Goal: Find specific page/section

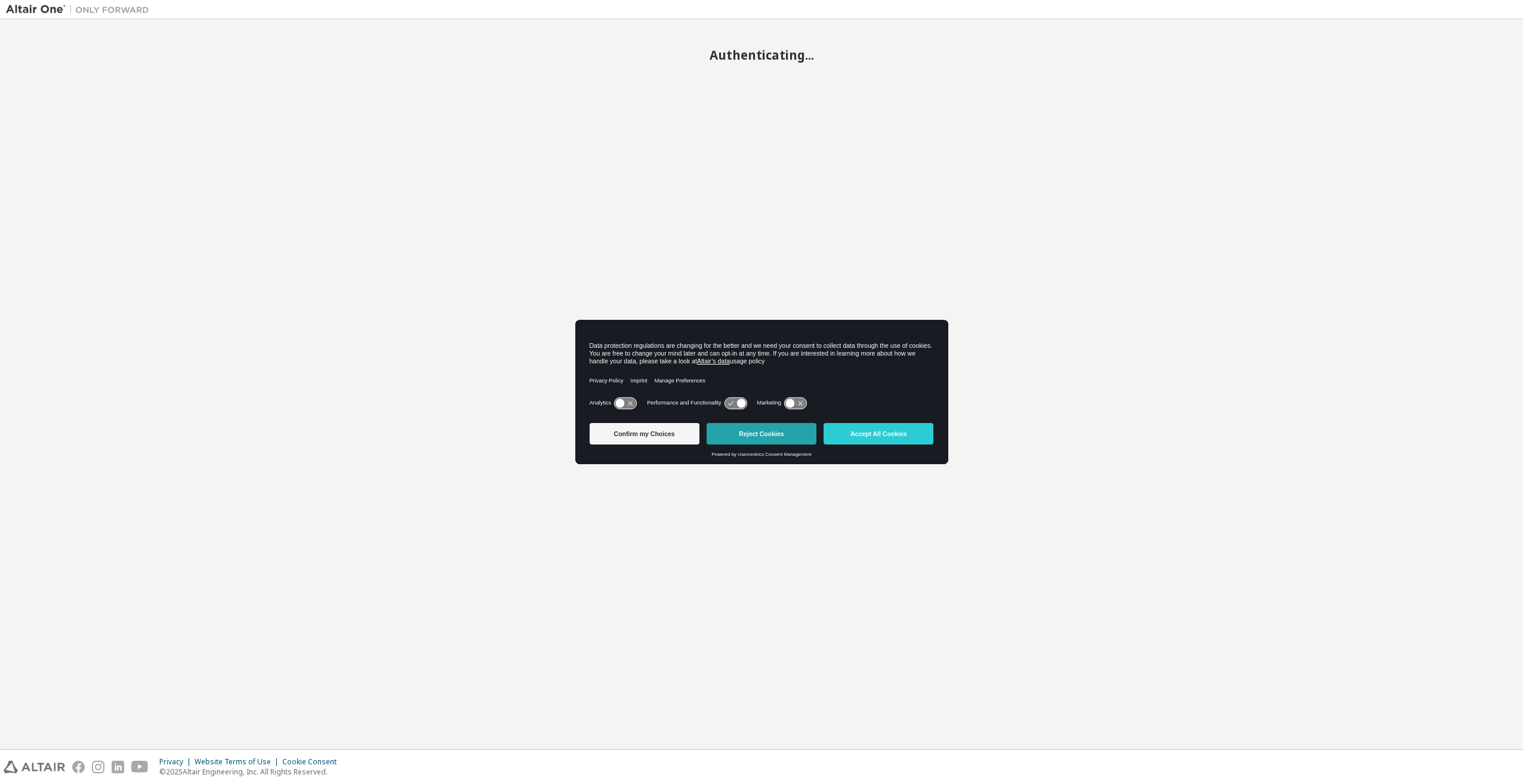
click at [746, 442] on button "Reject Cookies" at bounding box center [762, 434] width 110 height 21
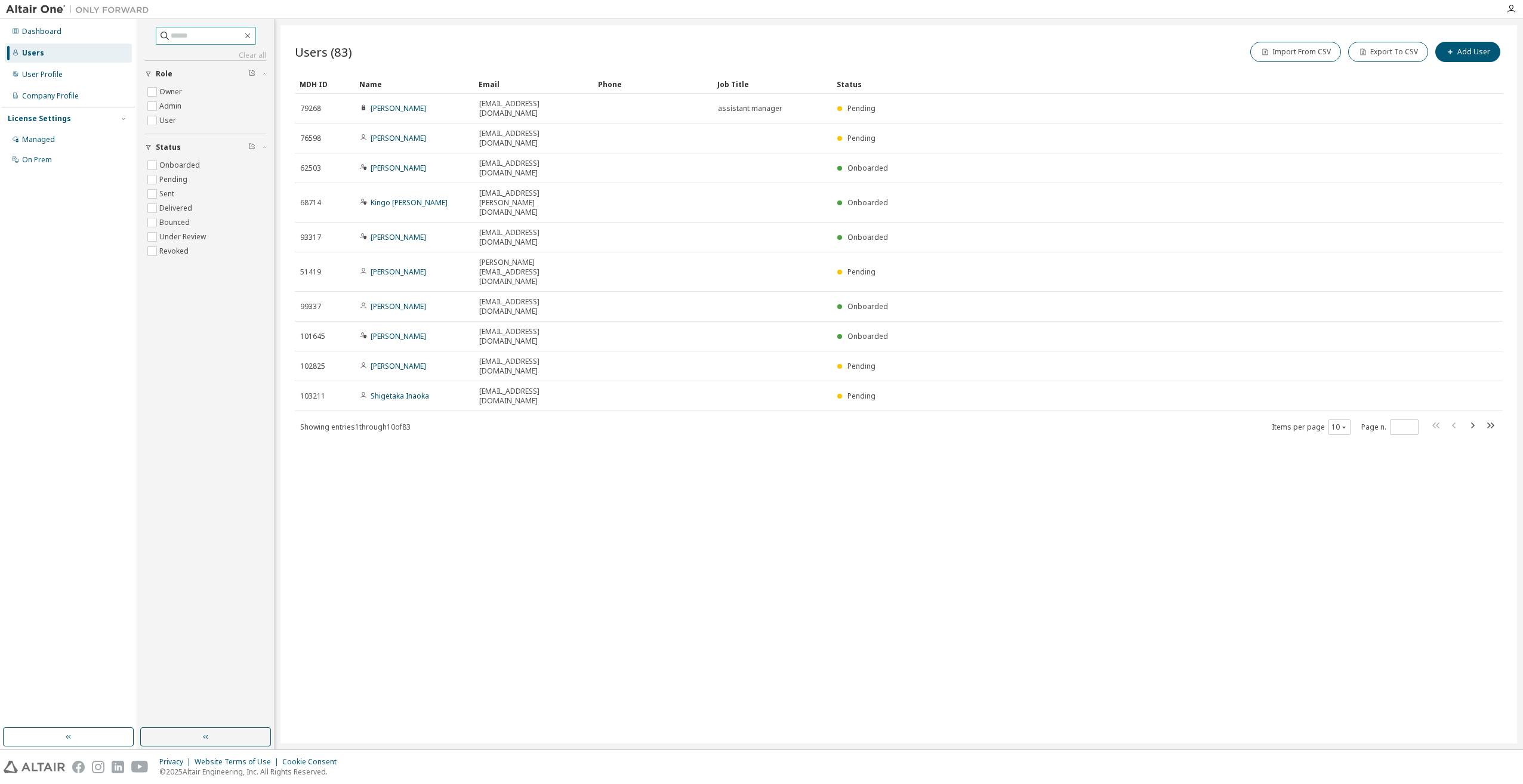
click at [209, 34] on input "text" at bounding box center [206, 36] width 72 height 12
click at [1347, 424] on icon "button" at bounding box center [1344, 428] width 7 height 7
click at [1348, 356] on div "30" at bounding box center [1376, 356] width 95 height 14
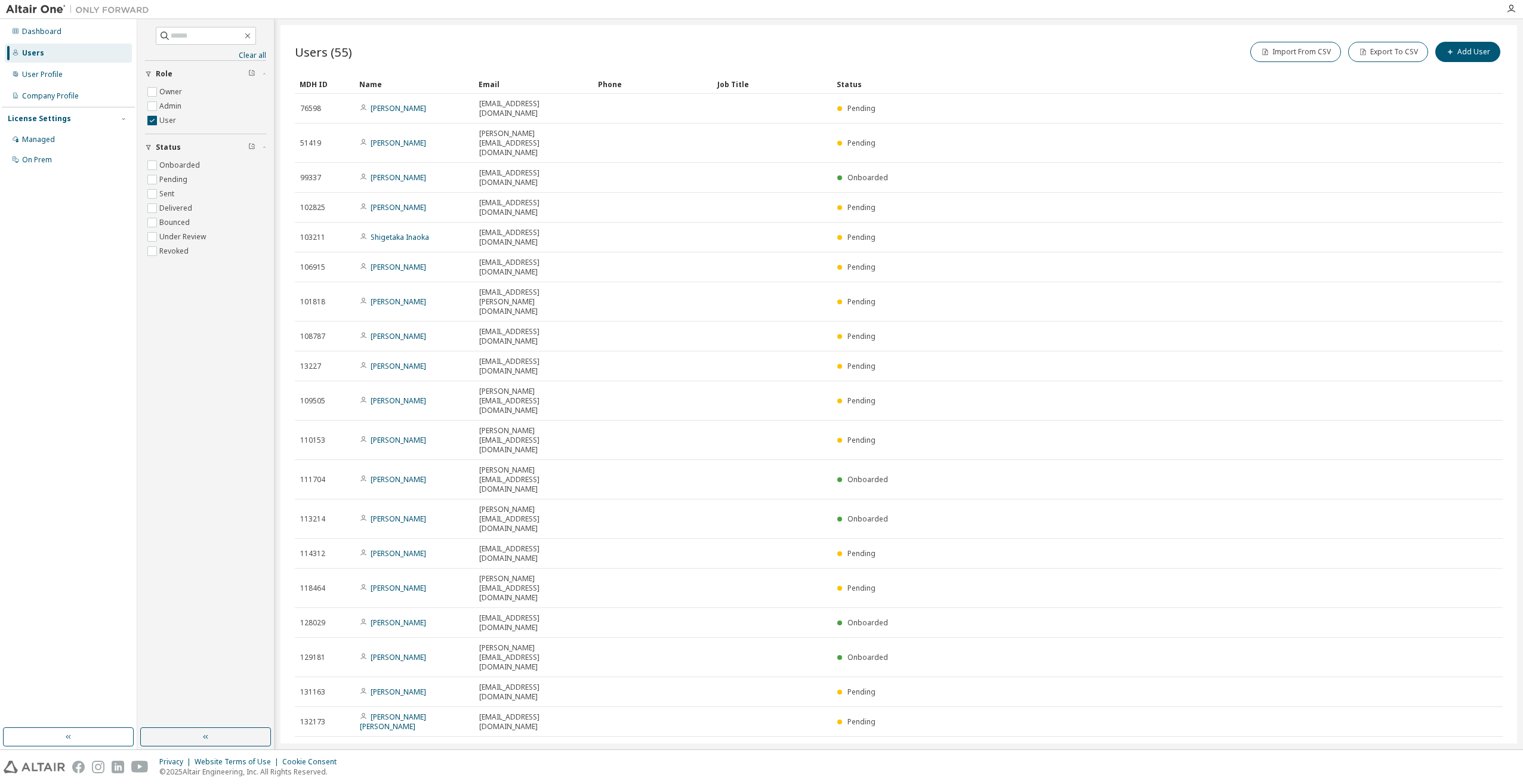
scroll to position [13, 0]
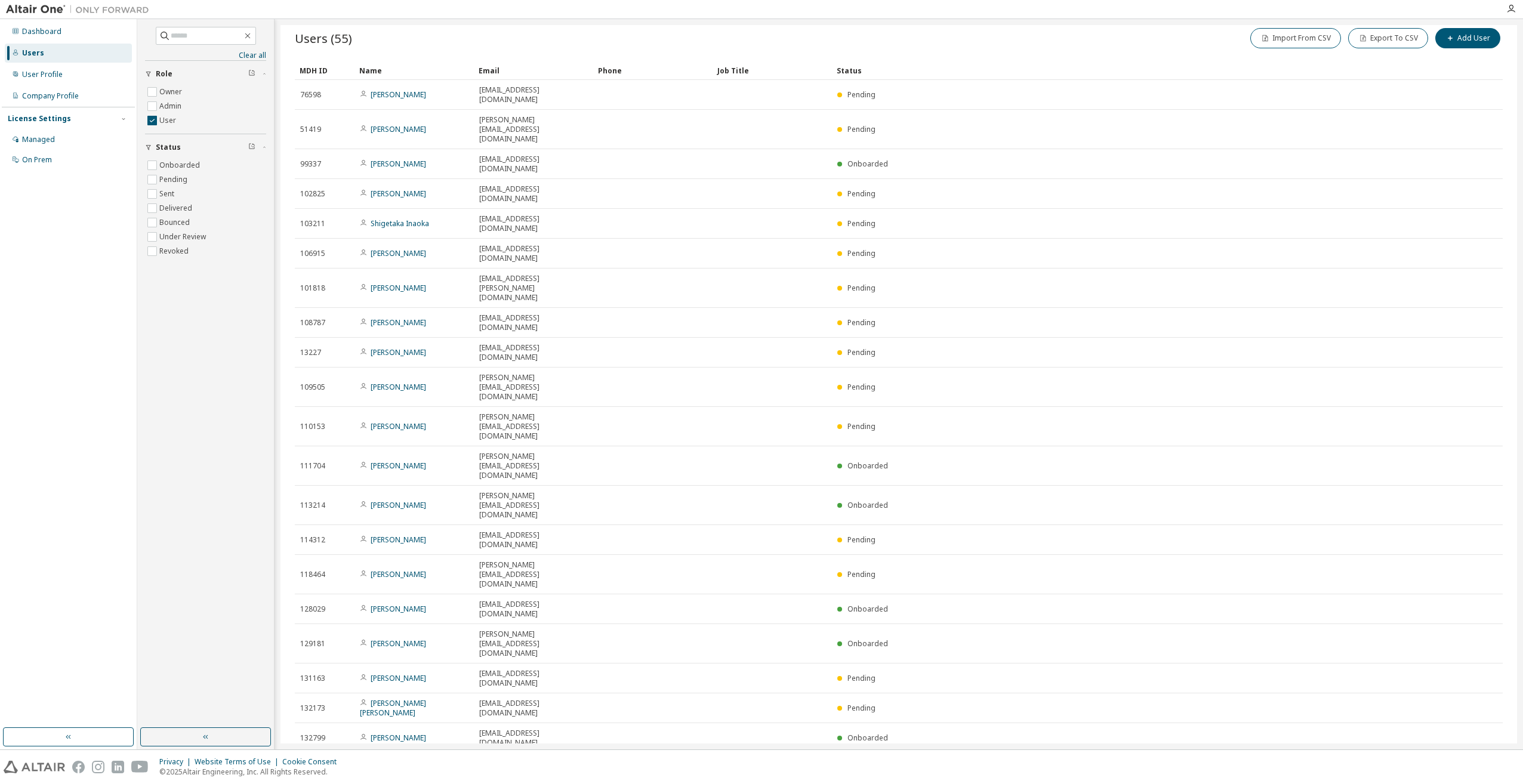
click at [1310, 688] on div "100" at bounding box center [1334, 688] width 95 height 14
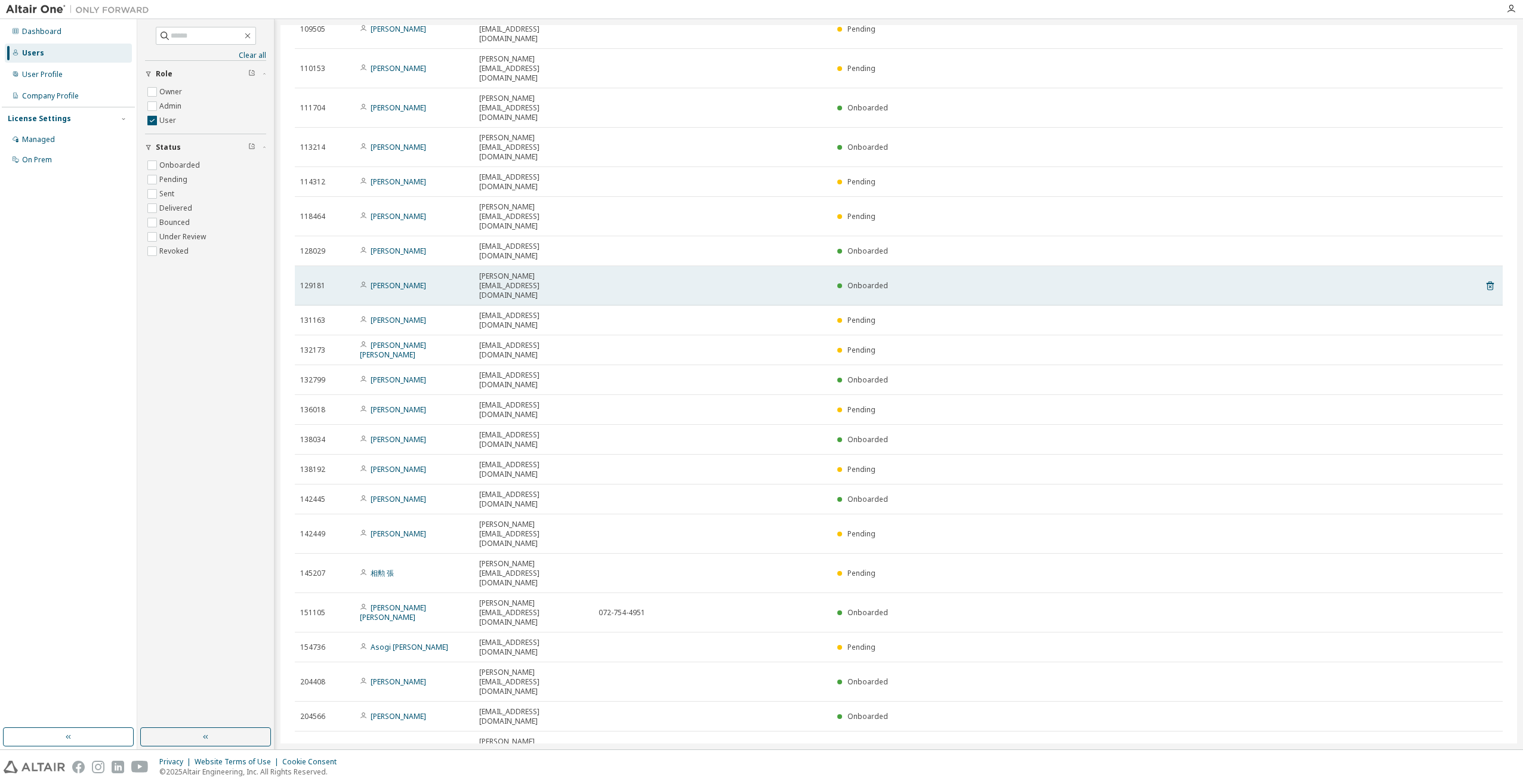
scroll to position [521, 0]
